Goal: Task Accomplishment & Management: Manage account settings

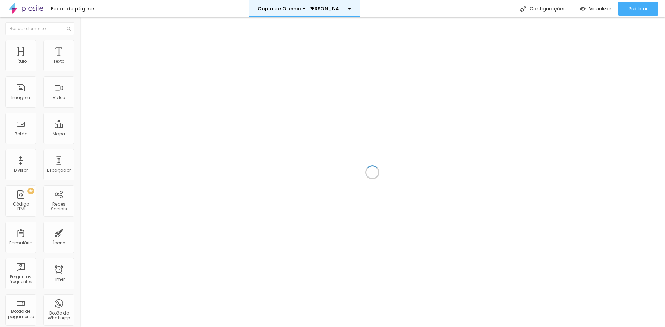
click at [329, 8] on div "Copia de Oremio + [PERSON_NAME]" at bounding box center [305, 8] width 94 height 5
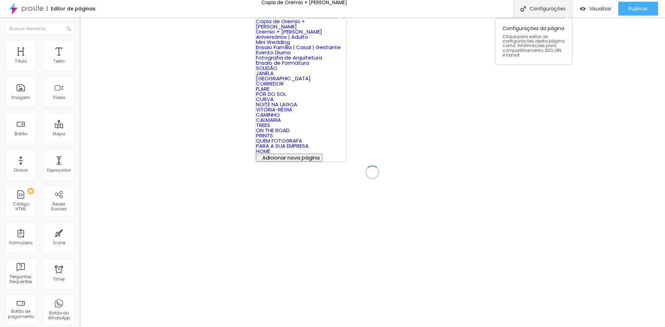
click at [558, 6] on div "Configurações" at bounding box center [543, 8] width 60 height 17
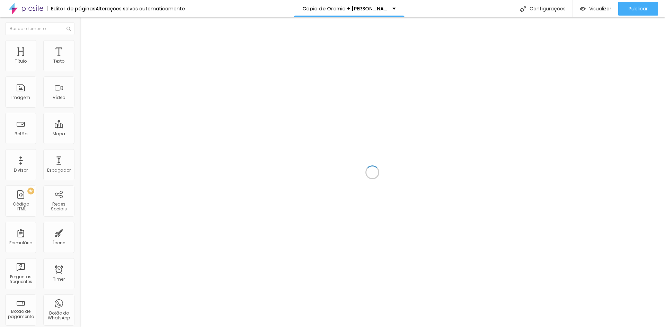
drag, startPoint x: 333, startPoint y: 85, endPoint x: 267, endPoint y: 89, distance: 66.3
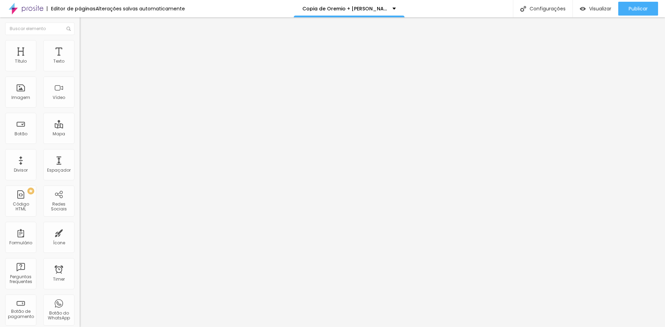
type input "Evento Empresarial | Viva"
drag, startPoint x: 365, startPoint y: 119, endPoint x: 272, endPoint y: 122, distance: 93.6
type input "/viva"
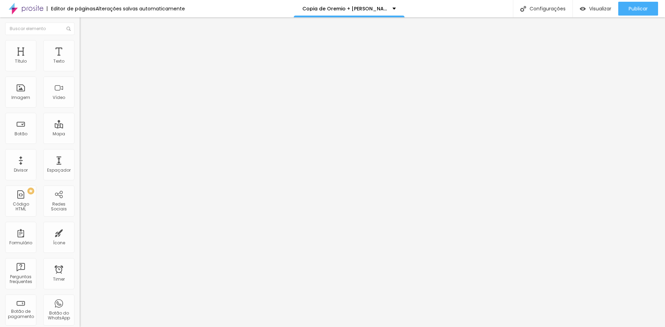
paste input "Emergências Médicas"
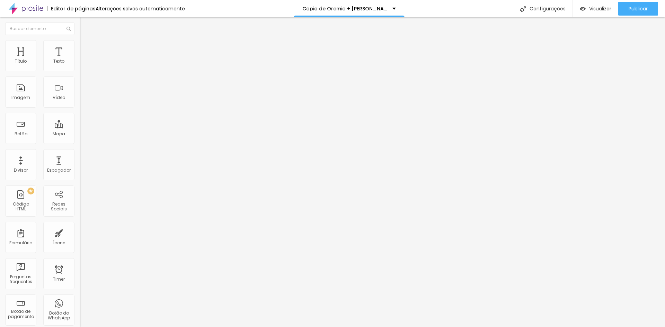
type input "Evento Empresarial | Viva Emergências Médicas"
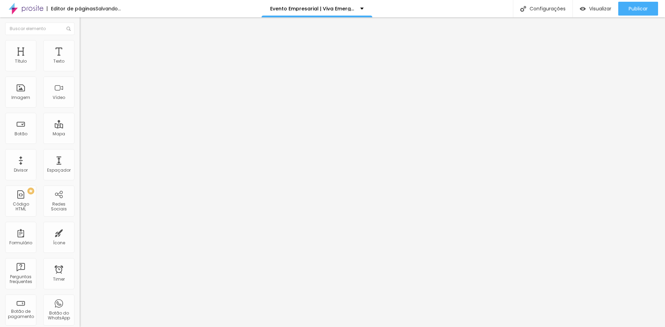
click at [80, 60] on span "Trocar imagem" at bounding box center [99, 57] width 38 height 6
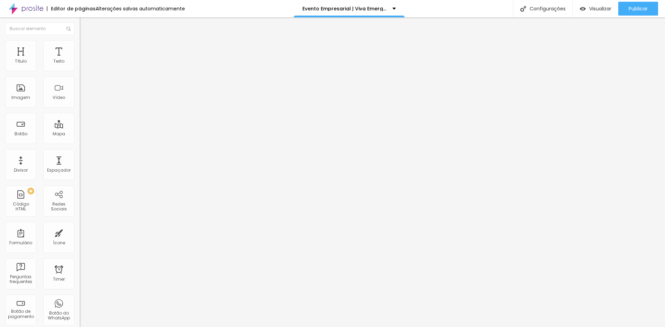
click at [80, 60] on span "Trocar imagem" at bounding box center [99, 57] width 38 height 6
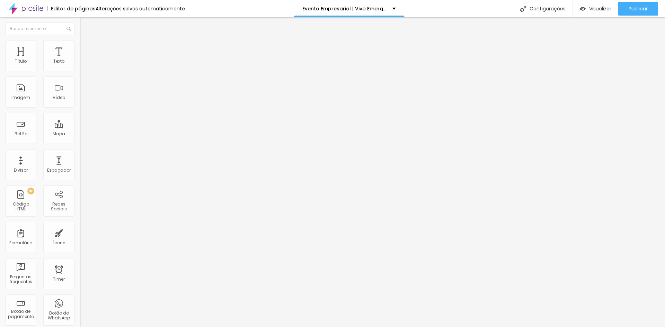
click at [80, 60] on span "Trocar imagem" at bounding box center [99, 57] width 38 height 6
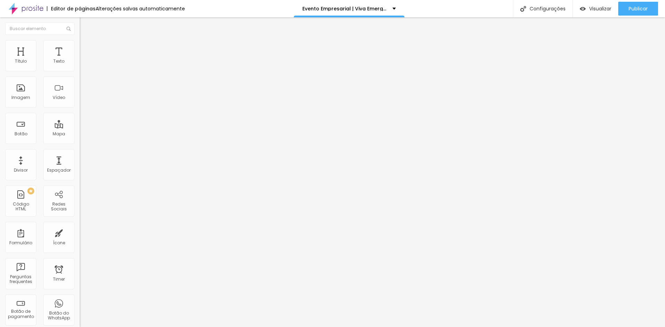
click at [80, 60] on span "Trocar imagem" at bounding box center [99, 57] width 38 height 6
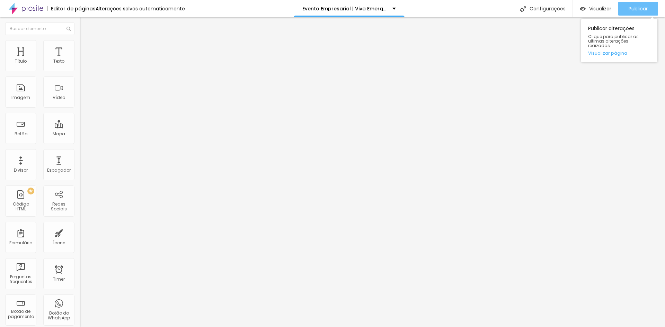
click at [636, 9] on span "Publicar" at bounding box center [638, 9] width 19 height 6
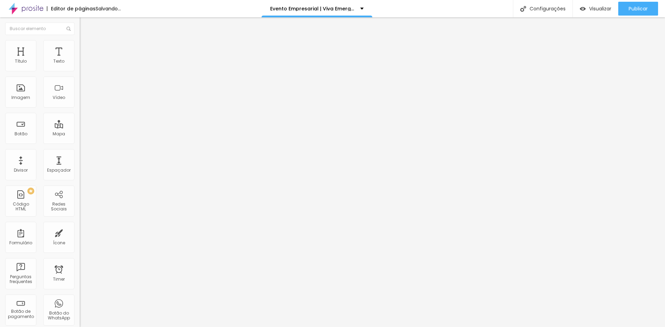
click at [80, 60] on span "Trocar imagem" at bounding box center [99, 57] width 38 height 6
drag, startPoint x: 41, startPoint y: 73, endPoint x: 45, endPoint y: 64, distance: 10.4
click at [80, 59] on div "Trocar imagem" at bounding box center [120, 56] width 80 height 5
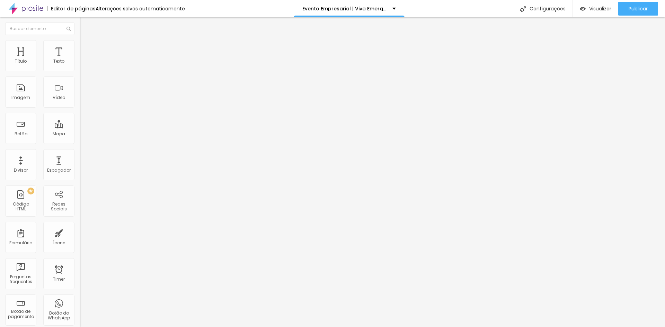
drag, startPoint x: 42, startPoint y: 84, endPoint x: 42, endPoint y: 68, distance: 16.6
click at [80, 59] on div "Trocar imagem" at bounding box center [120, 56] width 80 height 5
click at [86, 48] on span "Estilo" at bounding box center [91, 45] width 11 height 6
click at [86, 49] on span "Avançado" at bounding box center [97, 52] width 23 height 6
click at [80, 45] on li "Estilo" at bounding box center [120, 43] width 80 height 7
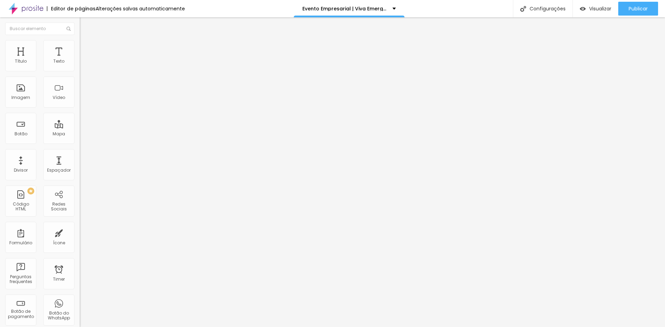
type input "170"
type input "160"
type input "150"
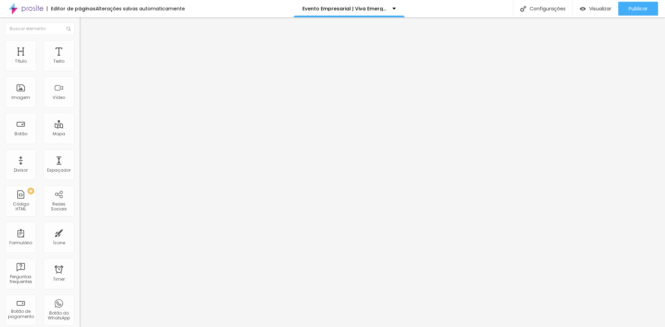
type input "150"
type input "130"
type input "120"
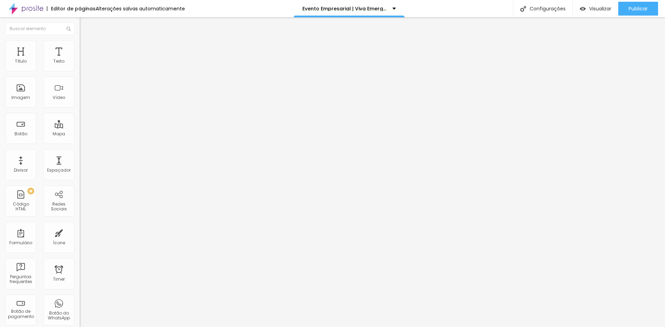
type input "110"
type input "100"
drag, startPoint x: 14, startPoint y: 74, endPoint x: 10, endPoint y: 73, distance: 3.9
type input "100"
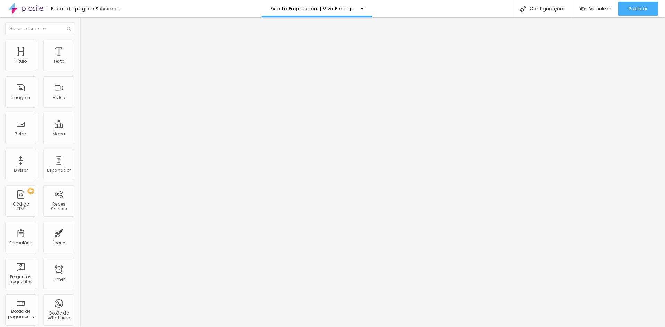
click at [80, 71] on input "range" at bounding box center [102, 68] width 45 height 6
type input "130"
type input "160"
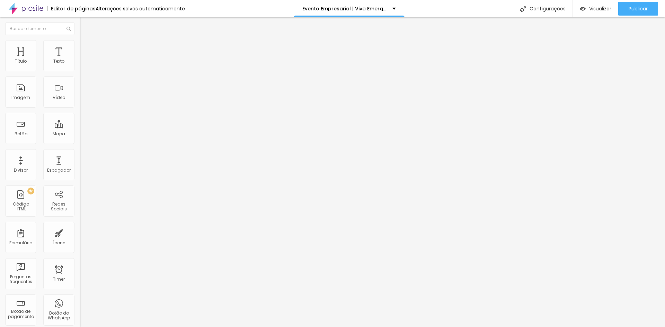
type input "190"
type input "210"
type input "230"
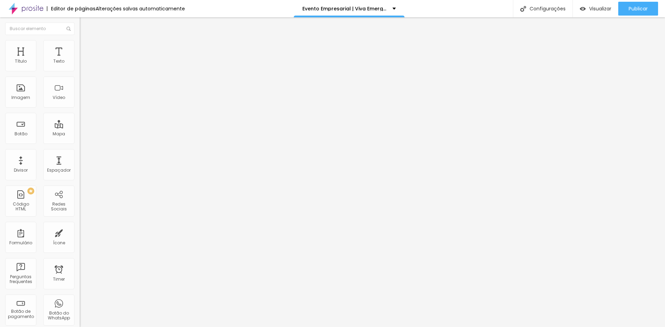
type input "230"
type input "240"
type input "260"
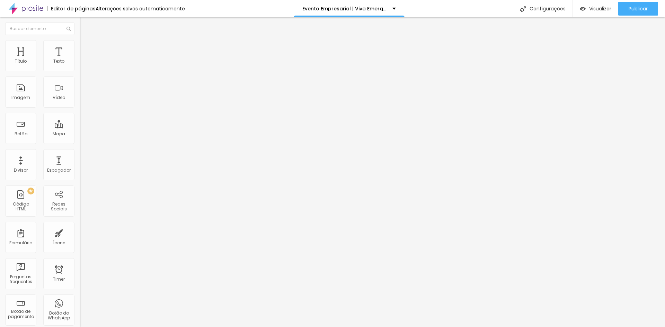
type input "270"
drag, startPoint x: 10, startPoint y: 73, endPoint x: 18, endPoint y: 71, distance: 7.9
type input "270"
click at [80, 71] on input "range" at bounding box center [102, 68] width 45 height 6
click at [80, 40] on li "Conteúdo" at bounding box center [120, 36] width 80 height 7
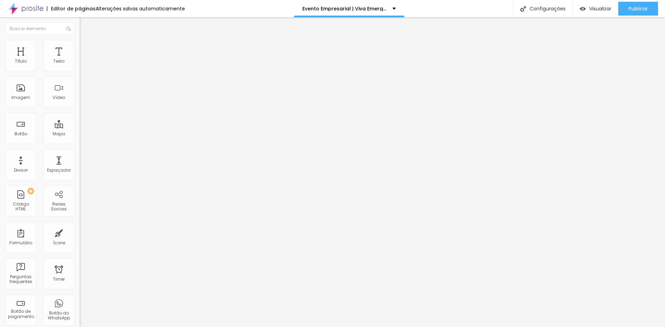
click at [80, 88] on img at bounding box center [82, 85] width 5 height 5
click at [80, 99] on div at bounding box center [120, 91] width 80 height 17
click at [80, 93] on img at bounding box center [82, 90] width 5 height 5
click at [80, 47] on li "Avançado" at bounding box center [120, 50] width 80 height 7
type input "7"
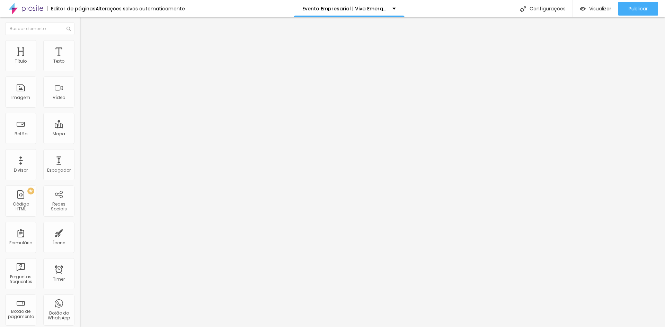
type input "7"
type input "5"
type input "4"
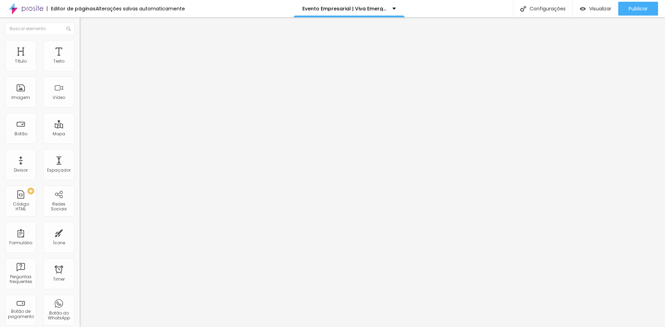
type input "3"
type input "2"
type input "4"
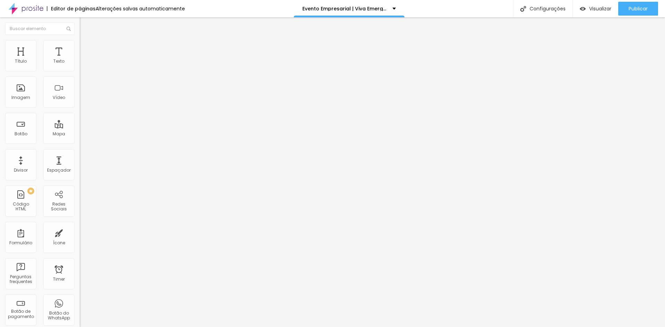
type input "4"
type input "6"
type input "7"
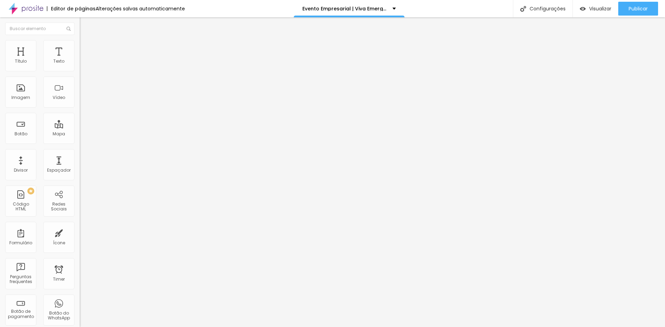
type input "8"
type input "11"
type input "12"
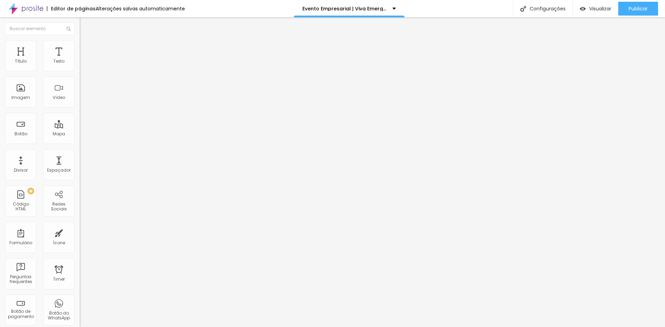
type input "12"
type input "13"
type input "15"
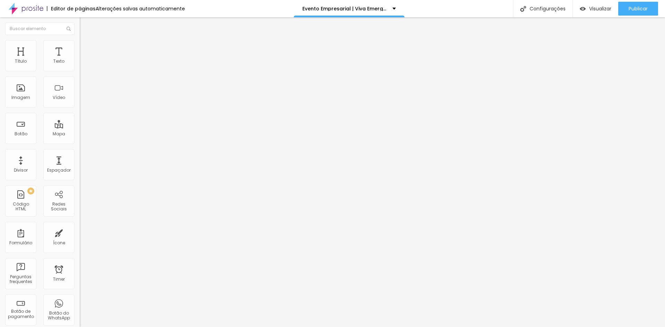
type input "16"
type input "17"
type input "18"
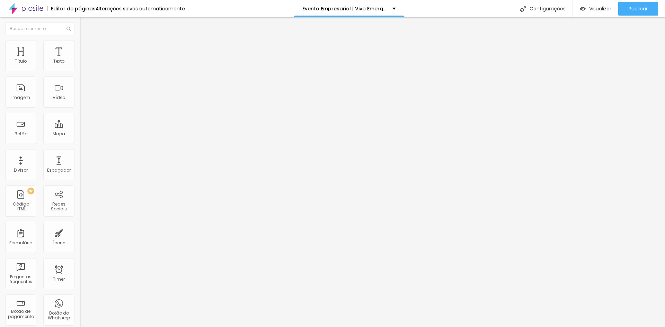
type input "18"
drag, startPoint x: 19, startPoint y: 69, endPoint x: 24, endPoint y: 67, distance: 5.0
type input "18"
click at [80, 134] on input "range" at bounding box center [102, 137] width 45 height 6
click at [80, 41] on img at bounding box center [83, 43] width 6 height 6
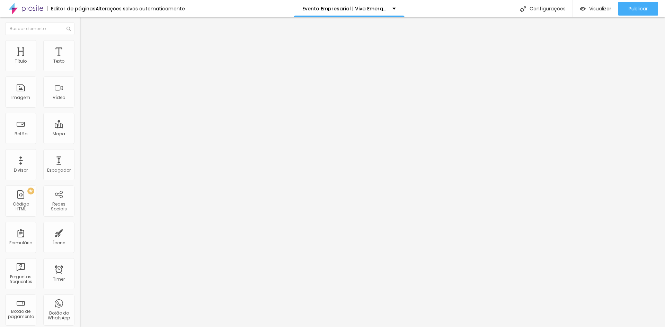
type input "199"
type input "198"
type input "194"
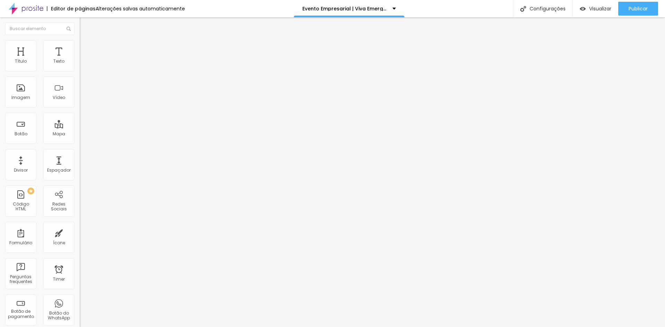
type input "194"
type input "189"
type input "184"
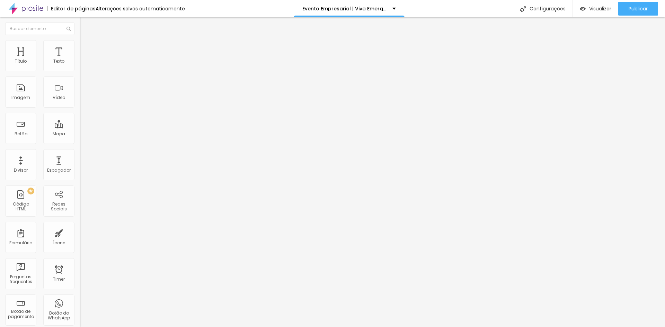
type input "181"
type input "179"
type input "176"
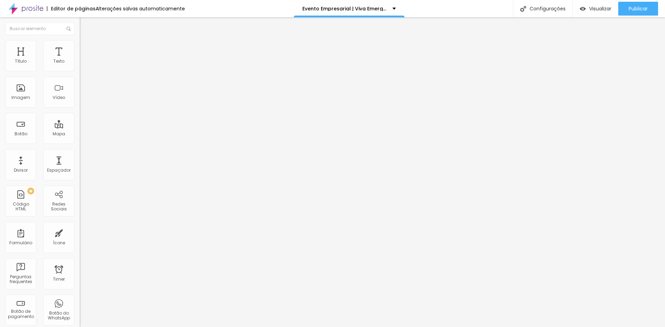
type input "176"
type input "174"
type input "173"
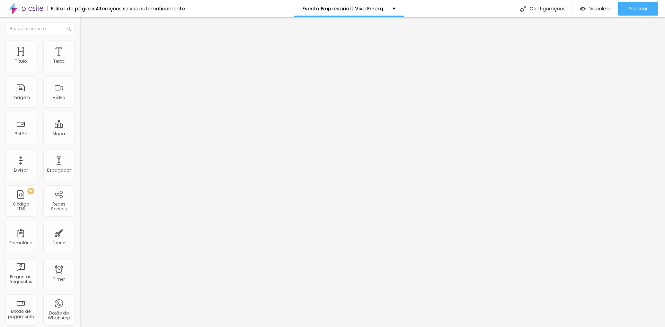
type input "171"
type input "168"
type input "166"
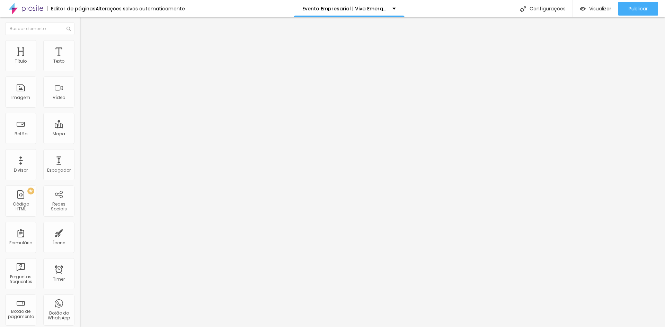
type input "166"
type input "165"
type input "163"
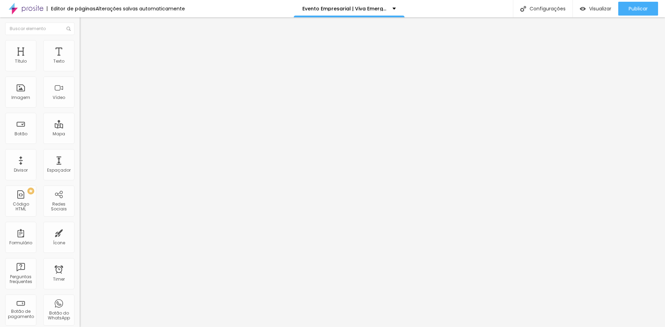
type input "161"
type input "160"
type input "156"
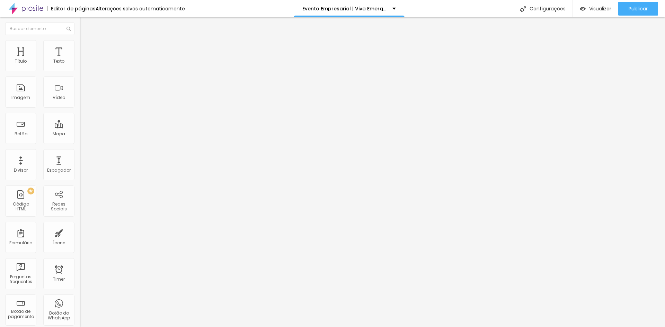
type input "156"
type input "155"
type input "151"
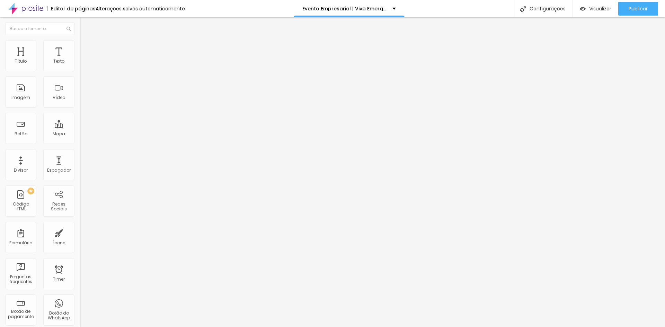
type input "150"
type input "146"
type input "145"
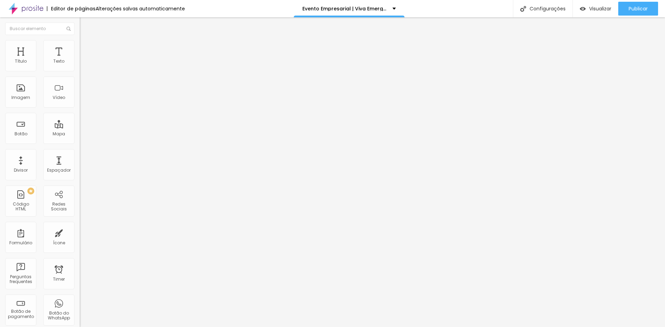
type input "145"
type input "143"
type input "140"
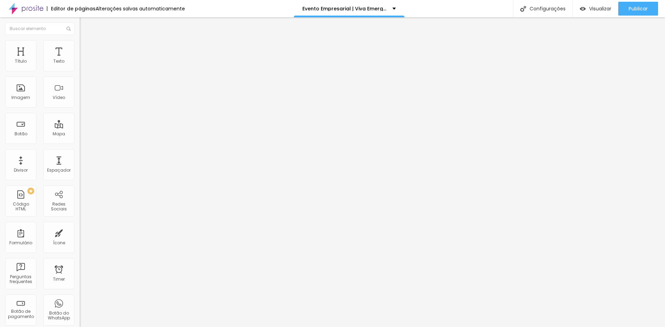
drag, startPoint x: 59, startPoint y: 89, endPoint x: 46, endPoint y: 88, distance: 13.5
click at [80, 152] on input "range" at bounding box center [102, 155] width 45 height 6
type input "142"
type input "143"
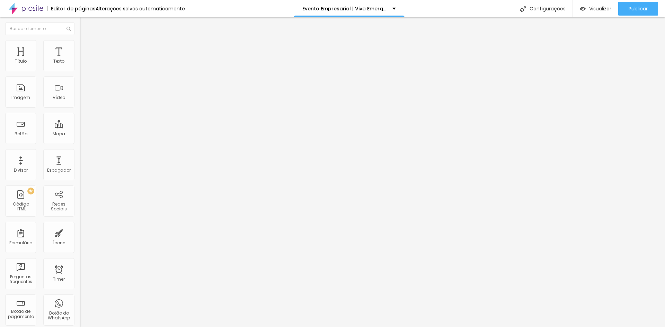
type input "143"
type input "145"
type input "150"
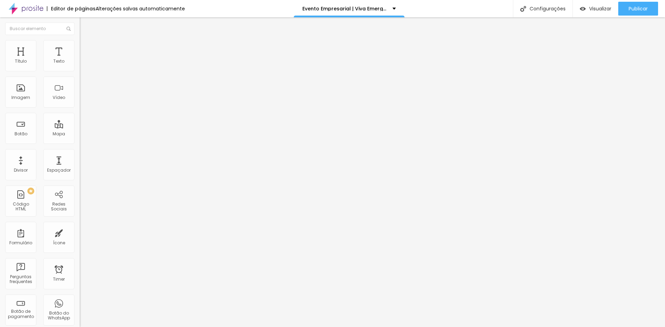
type input "153"
type input "161"
type input "163"
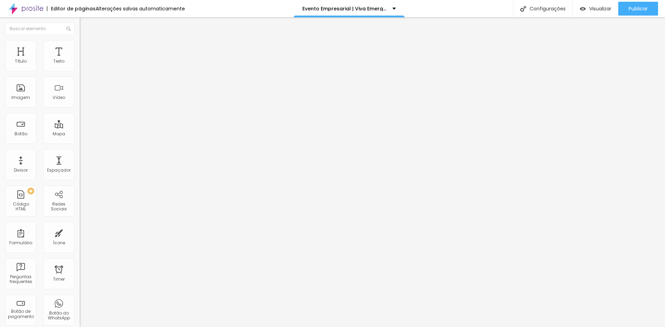
type input "163"
type input "168"
type input "170"
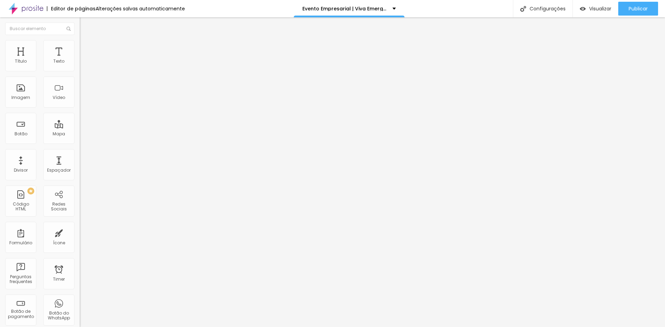
type input "178"
type input "179"
type input "183"
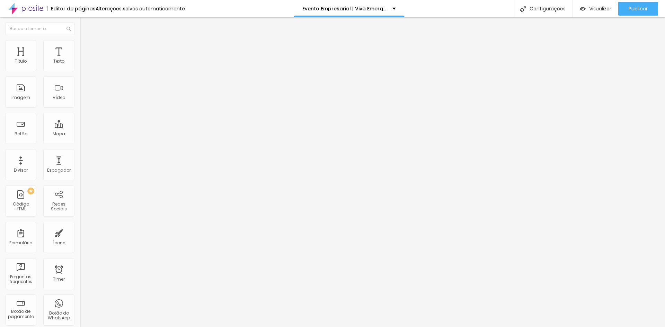
type input "183"
type input "186"
type input "188"
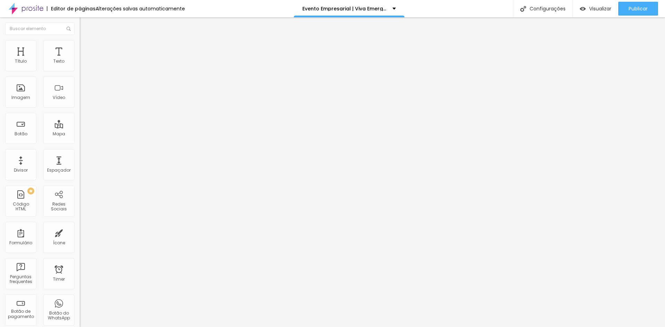
type input "194"
type input "196"
type input "198"
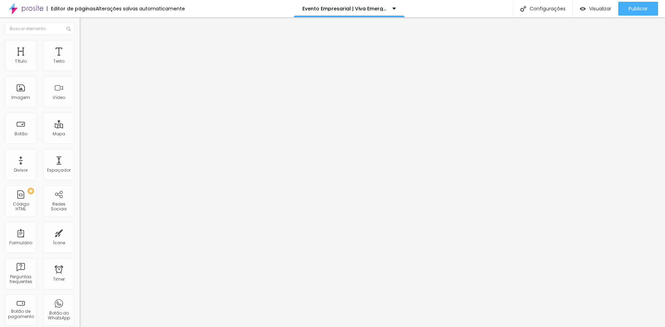
type input "198"
type input "199"
type input "200"
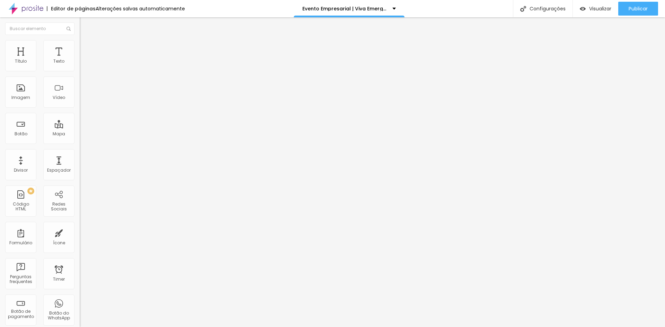
drag, startPoint x: 46, startPoint y: 88, endPoint x: 61, endPoint y: 87, distance: 15.7
type input "200"
click at [80, 152] on input "range" at bounding box center [102, 155] width 45 height 6
click at [86, 41] on span "Conteúdo" at bounding box center [96, 38] width 21 height 6
click at [80, 60] on span "Trocar imagem" at bounding box center [99, 57] width 38 height 6
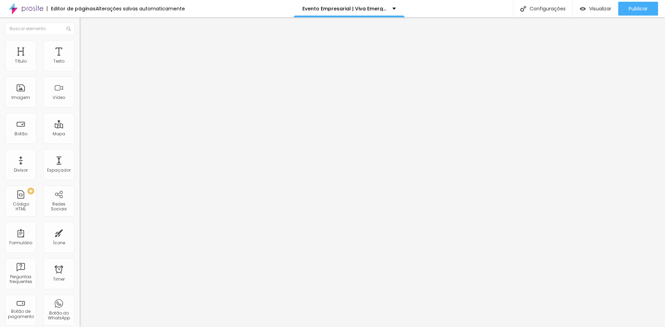
click at [80, 60] on span "Trocar imagem" at bounding box center [99, 57] width 38 height 6
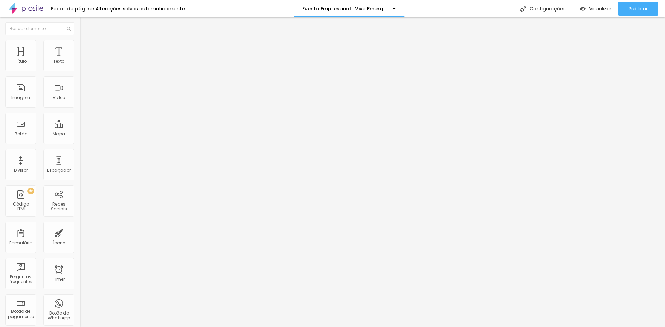
click at [80, 60] on span "Trocar imagem" at bounding box center [99, 57] width 38 height 6
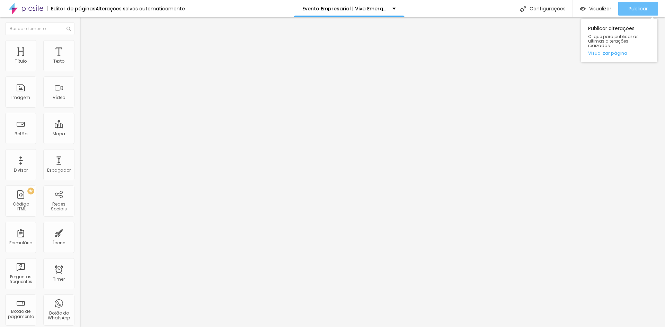
click at [636, 8] on span "Publicar" at bounding box center [638, 9] width 19 height 6
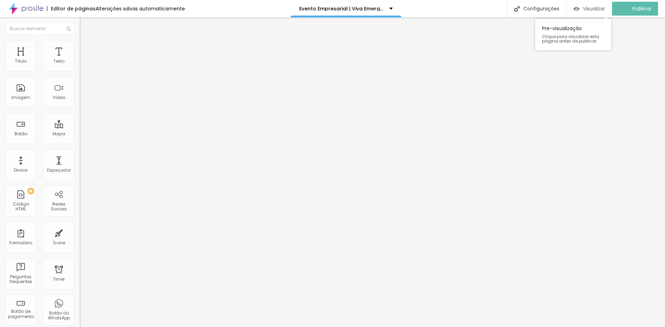
click at [595, 7] on span "Visualizar" at bounding box center [594, 9] width 22 height 6
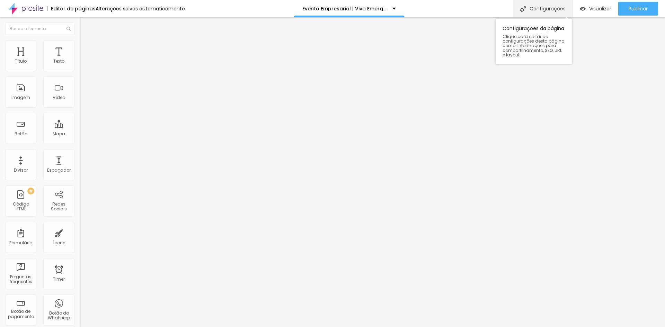
click at [550, 9] on div "Configurações" at bounding box center [543, 8] width 60 height 17
type input "/viva-121225"
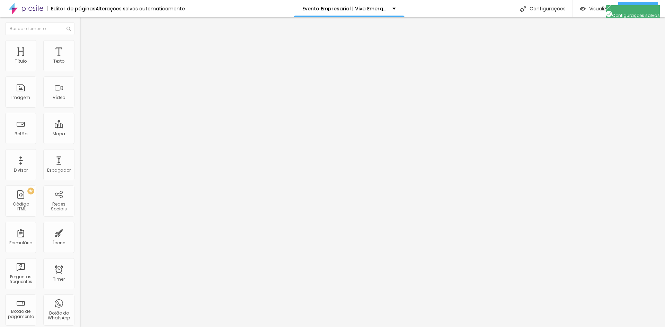
click at [590, 2] on div "Visualizar" at bounding box center [596, 9] width 32 height 14
